Goal: Check status

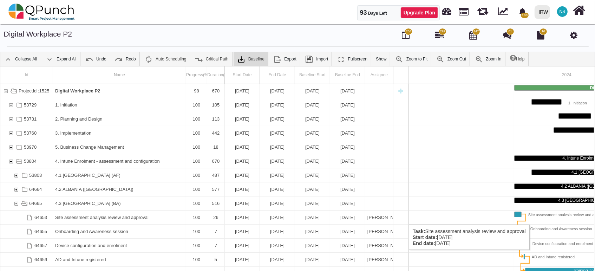
scroll to position [0, 117]
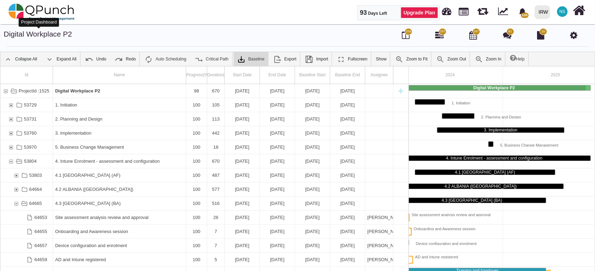
click at [56, 36] on link "Digital Workplace P2" at bounding box center [38, 34] width 69 height 8
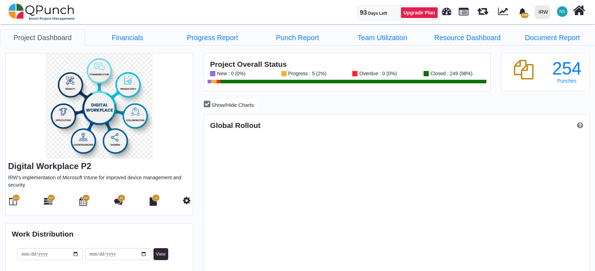
scroll to position [170, 384]
click at [205, 38] on link "Progress Report" at bounding box center [212, 38] width 85 height 16
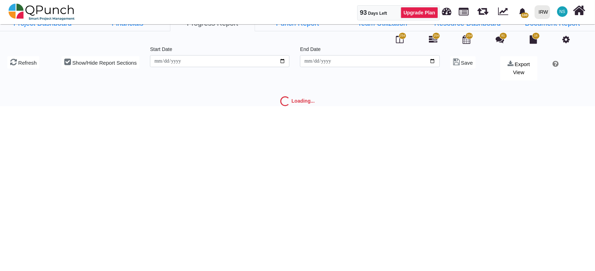
scroll to position [22, 0]
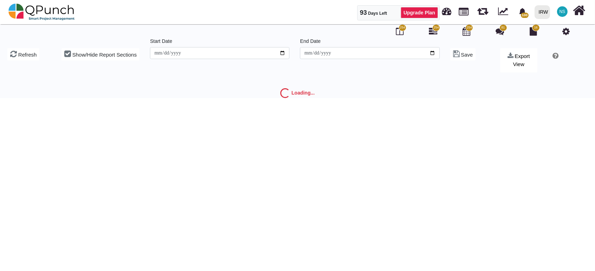
type input "**********"
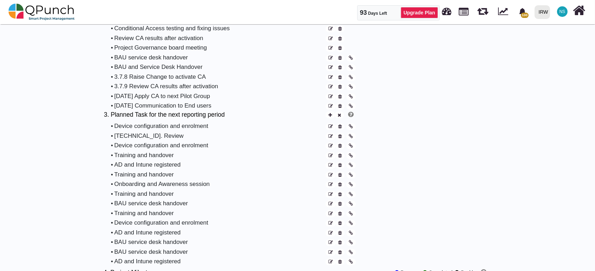
scroll to position [413, 0]
